Goal: Information Seeking & Learning: Learn about a topic

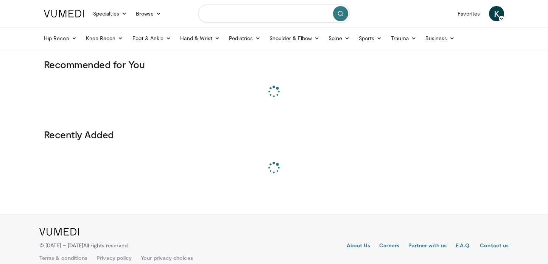
click at [225, 14] on input "Search topics, interventions" at bounding box center [273, 14] width 151 height 18
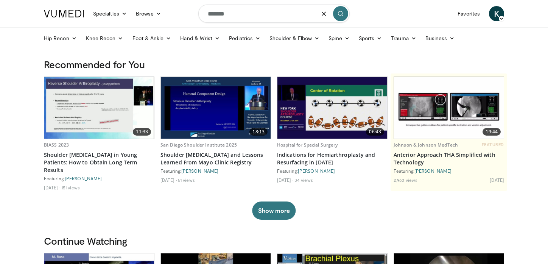
type input "*******"
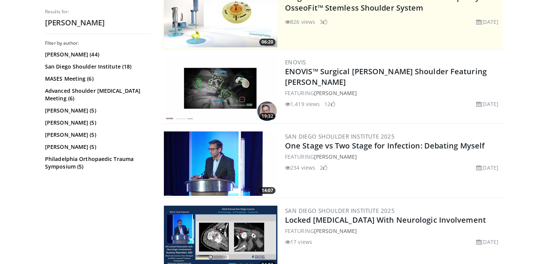
scroll to position [178, 0]
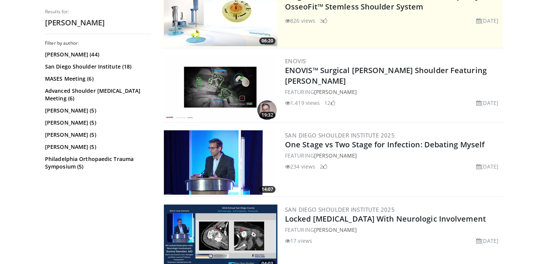
click at [209, 170] on img at bounding box center [220, 162] width 113 height 64
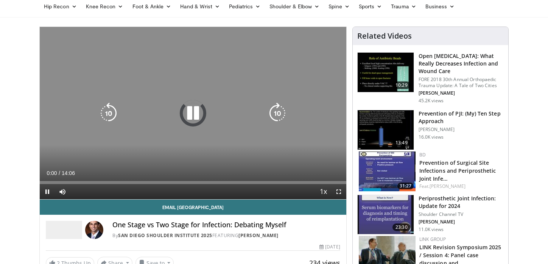
scroll to position [34, 0]
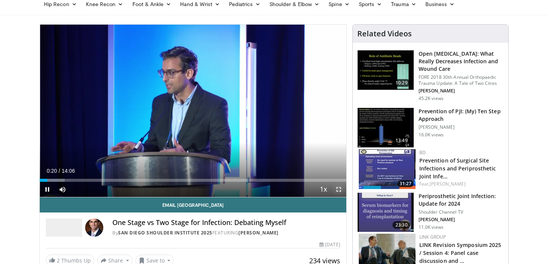
click at [340, 190] on span "Video Player" at bounding box center [338, 189] width 15 height 15
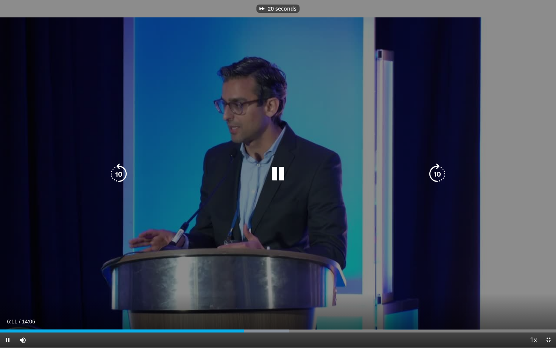
click at [92, 137] on div "20 seconds Tap to unmute" at bounding box center [278, 174] width 556 height 348
click at [277, 172] on icon "Video Player" at bounding box center [277, 173] width 21 height 21
click at [117, 172] on icon "Video Player" at bounding box center [118, 173] width 21 height 21
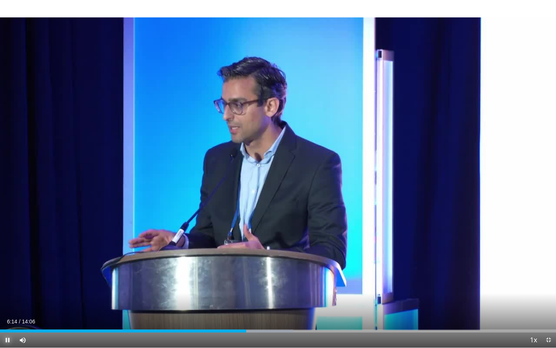
click at [7, 263] on span "Video Player" at bounding box center [7, 340] width 15 height 15
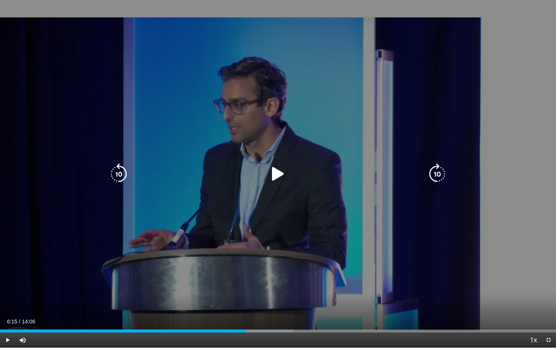
click at [279, 179] on icon "Video Player" at bounding box center [277, 173] width 21 height 21
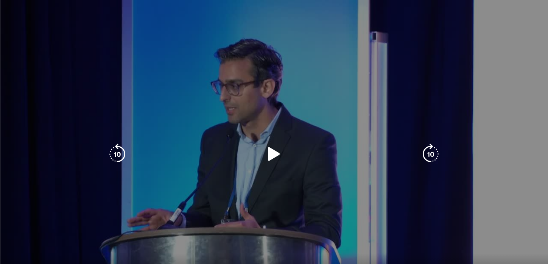
scroll to position [105, 0]
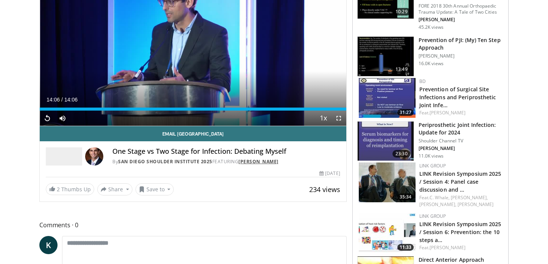
click at [266, 162] on link "[PERSON_NAME]" at bounding box center [258, 161] width 40 height 6
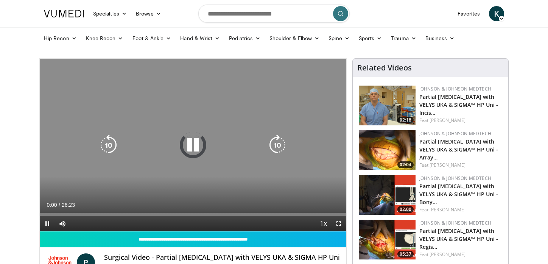
click at [255, 104] on div "10 seconds Tap to unmute" at bounding box center [193, 145] width 306 height 172
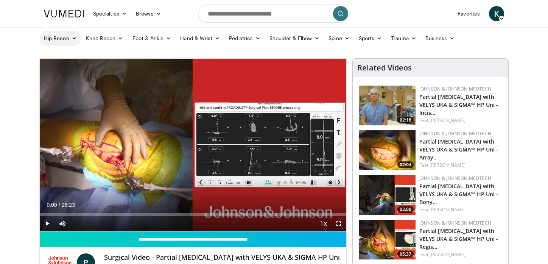
click at [60, 33] on link "Hip Recon" at bounding box center [60, 38] width 42 height 15
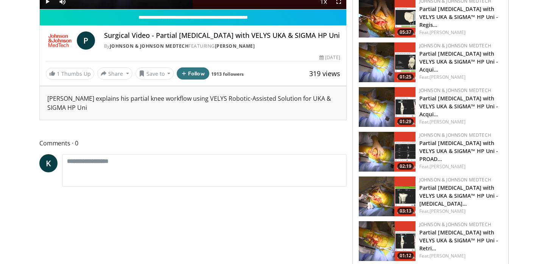
scroll to position [222, 0]
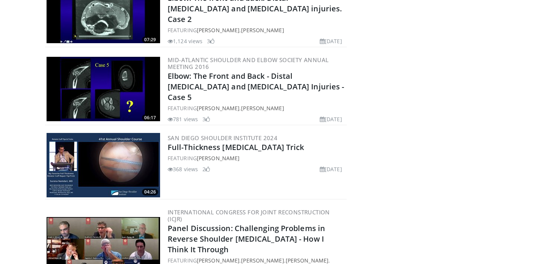
scroll to position [1688, 0]
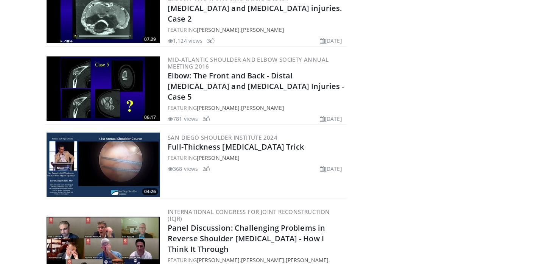
click at [110, 174] on img at bounding box center [103, 164] width 113 height 64
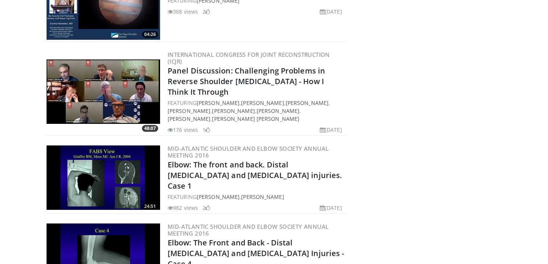
scroll to position [1846, 0]
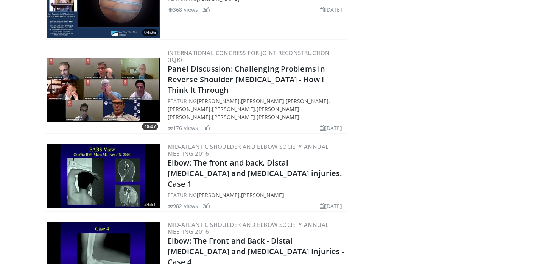
click at [98, 97] on img at bounding box center [103, 90] width 113 height 64
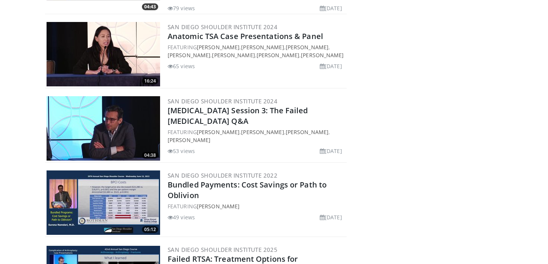
scroll to position [3225, 0]
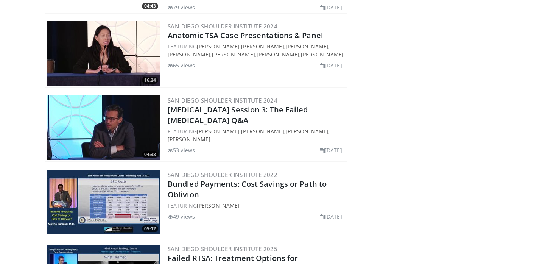
click at [109, 98] on img at bounding box center [103, 127] width 113 height 64
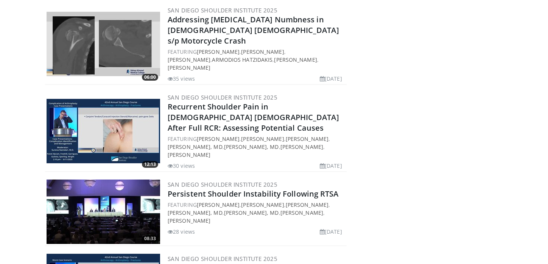
scroll to position [3614, 0]
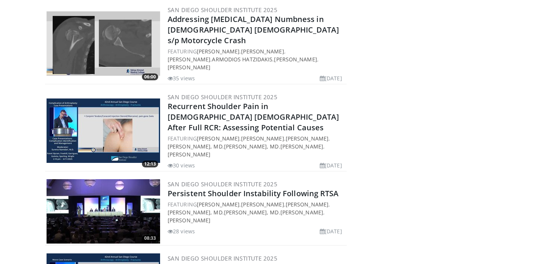
click at [120, 98] on img at bounding box center [103, 130] width 113 height 64
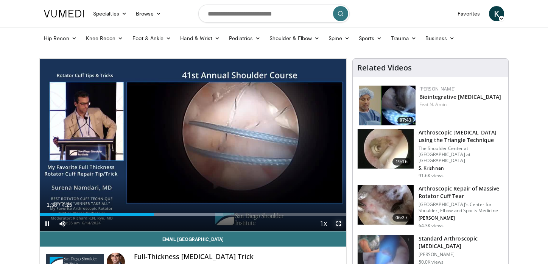
click at [342, 224] on span "Video Player" at bounding box center [338, 223] width 15 height 15
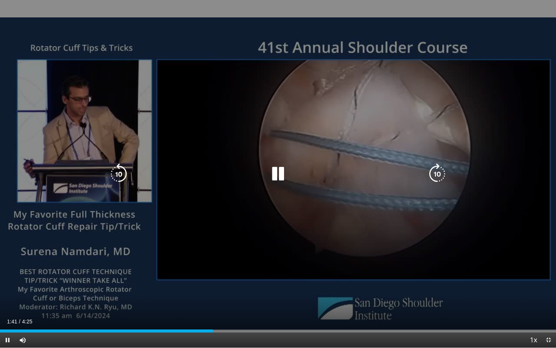
click at [268, 187] on div "10 seconds Tap to unmute" at bounding box center [278, 174] width 556 height 348
click at [274, 180] on icon "Video Player" at bounding box center [277, 173] width 21 height 21
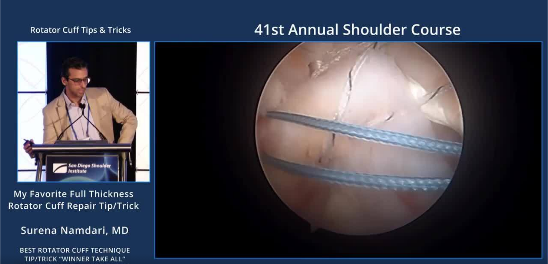
scroll to position [5, 0]
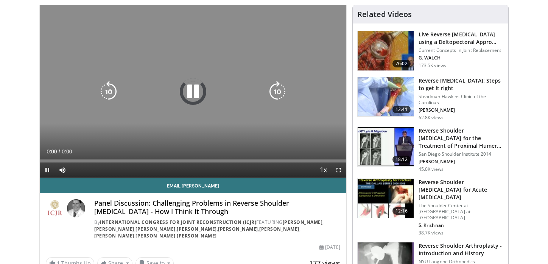
scroll to position [54, 0]
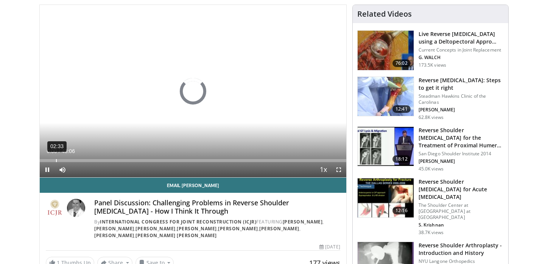
click at [57, 159] on div "02:33" at bounding box center [56, 160] width 1 height 3
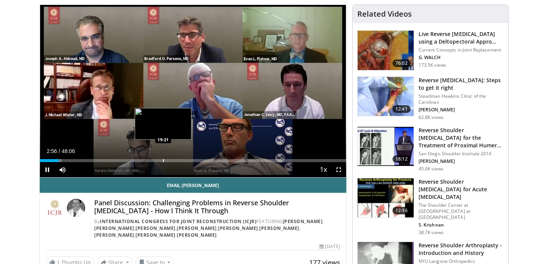
click at [163, 159] on div "Progress Bar" at bounding box center [163, 160] width 1 height 3
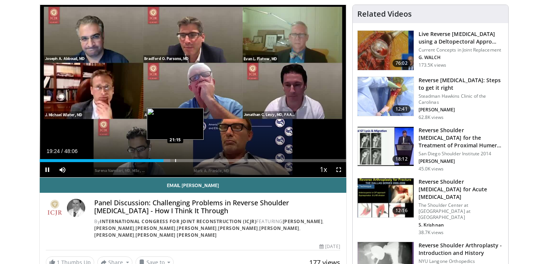
click at [175, 159] on div "Progress Bar" at bounding box center [175, 160] width 1 height 3
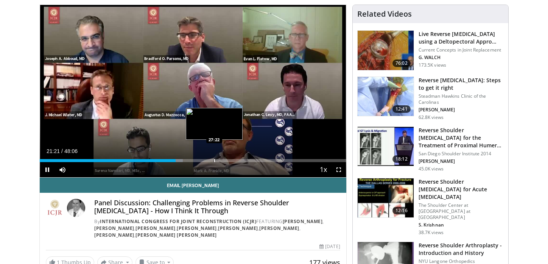
click at [214, 160] on div "Progress Bar" at bounding box center [214, 160] width 1 height 3
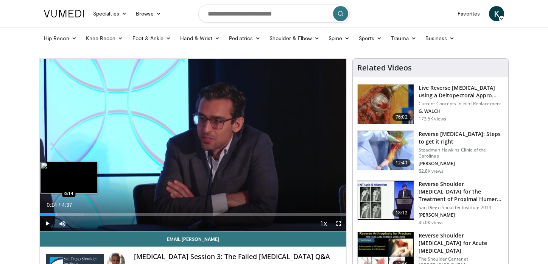
click at [55, 211] on div "Loaded : 14.29% 0:14 0:14" at bounding box center [193, 211] width 306 height 7
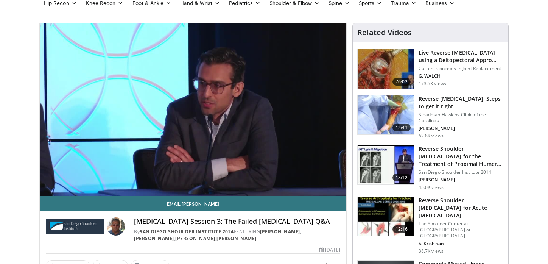
scroll to position [36, 0]
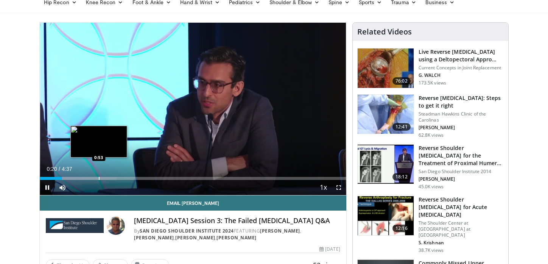
click at [99, 175] on div "Loaded : 25.03% 0:20 0:53" at bounding box center [193, 176] width 306 height 7
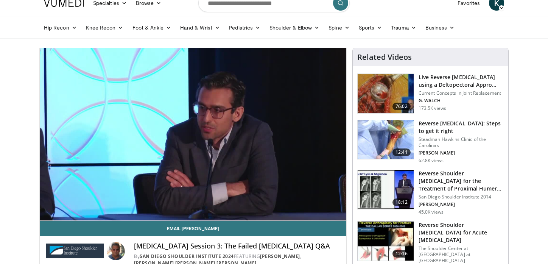
scroll to position [0, 0]
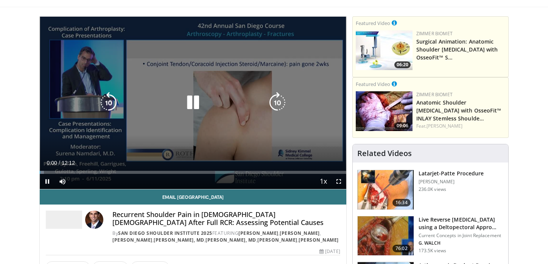
scroll to position [40, 0]
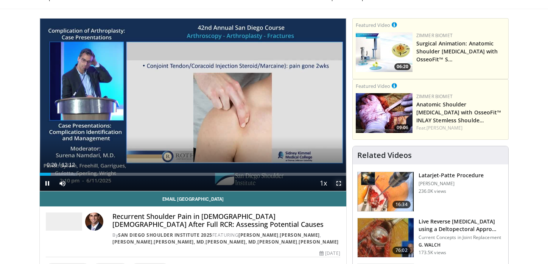
click at [340, 184] on span "Video Player" at bounding box center [338, 183] width 15 height 15
click at [46, 183] on span "Video Player" at bounding box center [47, 183] width 15 height 15
click at [44, 183] on span "Video Player" at bounding box center [47, 183] width 15 height 15
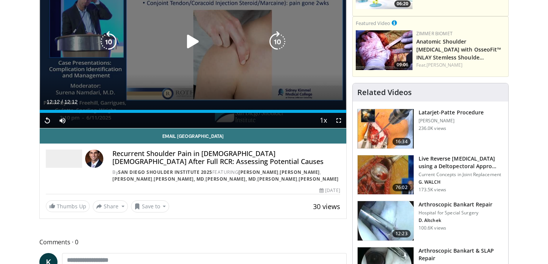
scroll to position [104, 0]
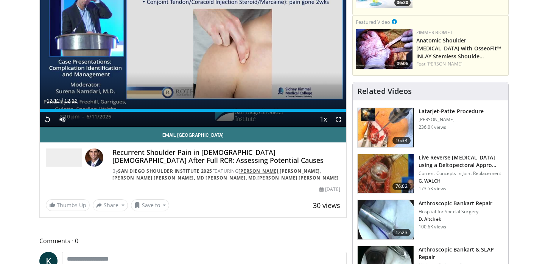
click at [259, 172] on link "[PERSON_NAME]" at bounding box center [258, 171] width 40 height 6
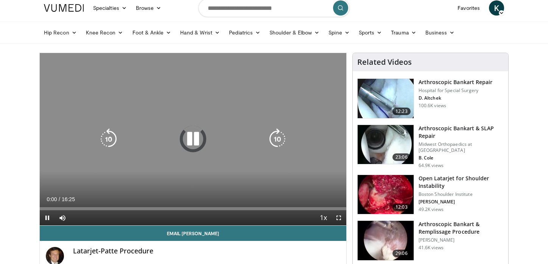
scroll to position [0, 0]
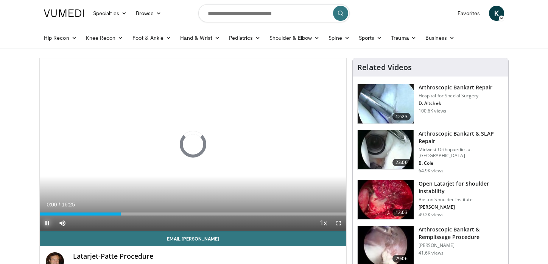
click at [45, 222] on span "Video Player" at bounding box center [47, 222] width 15 height 15
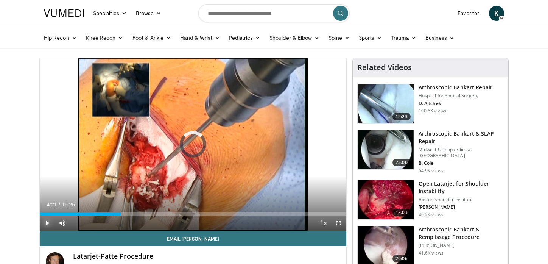
click at [45, 222] on span "Video Player" at bounding box center [47, 222] width 15 height 15
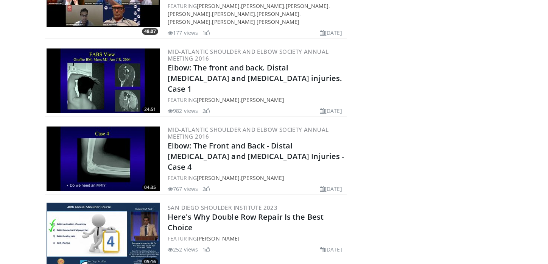
scroll to position [2028, 0]
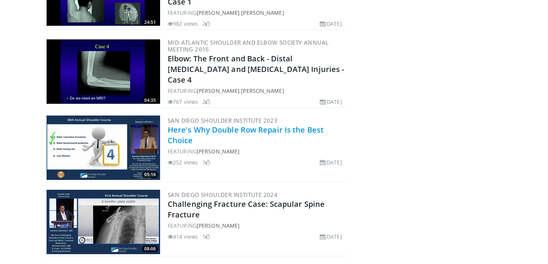
click at [182, 127] on link "Here's Why Double Row Repair Is the Best Choice" at bounding box center [246, 134] width 156 height 21
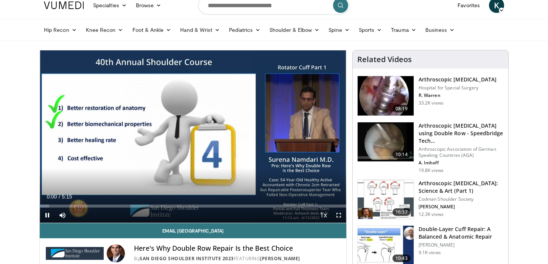
scroll to position [8, 0]
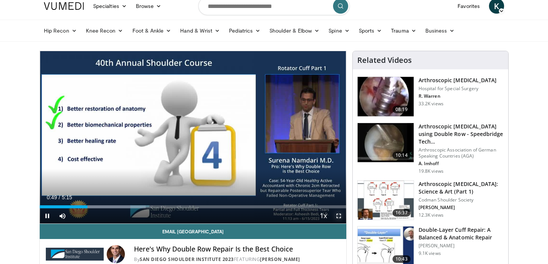
click at [340, 218] on span "Video Player" at bounding box center [338, 215] width 15 height 15
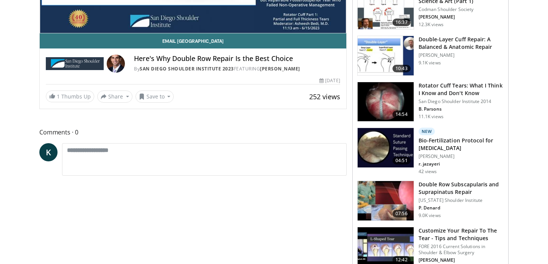
scroll to position [0, 0]
